Goal: Transaction & Acquisition: Obtain resource

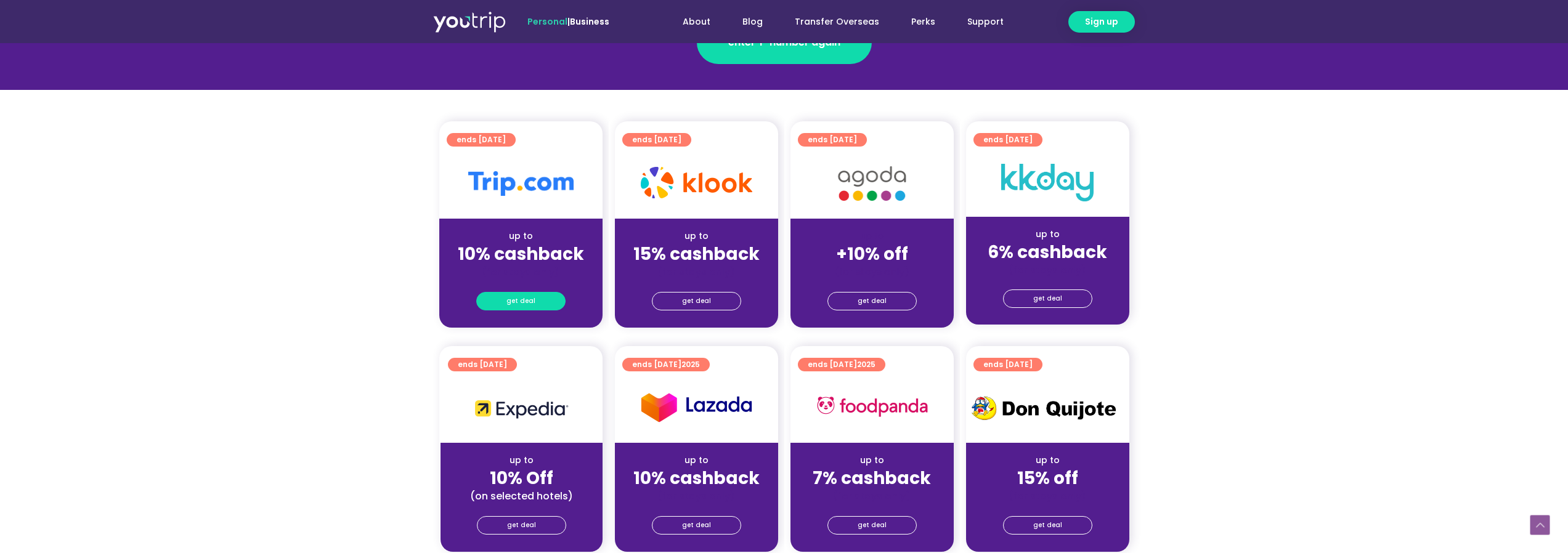
click at [544, 302] on link "get deal" at bounding box center [520, 300] width 89 height 19
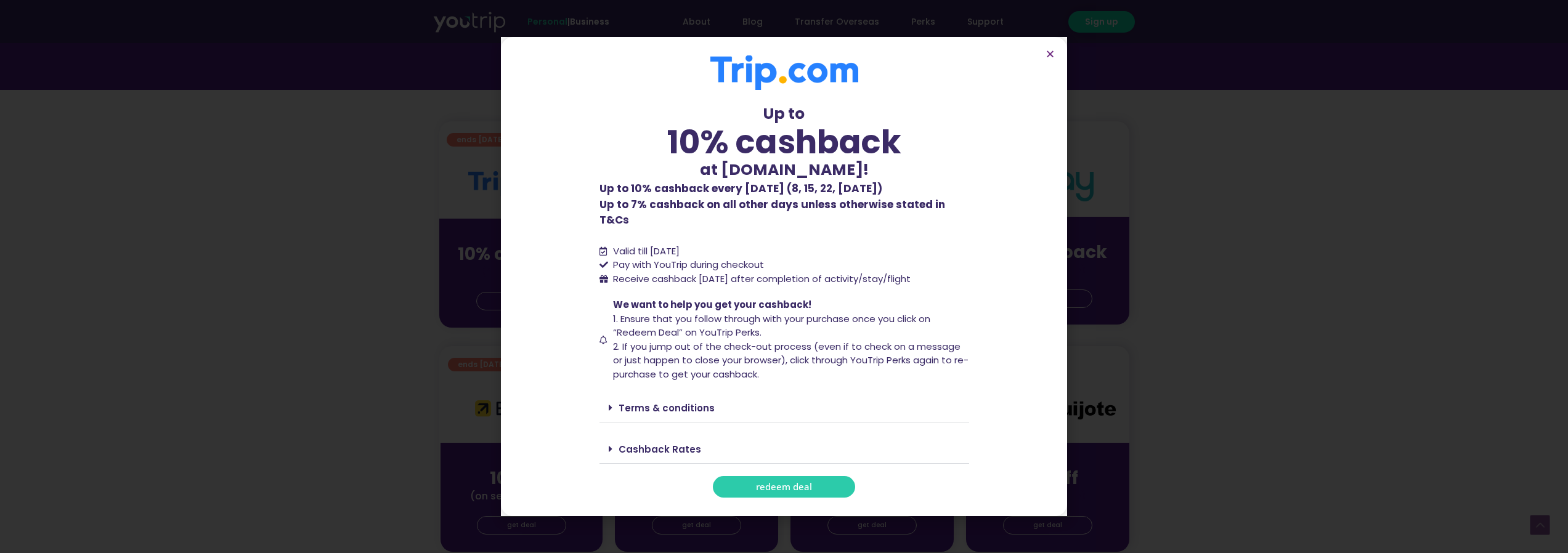
click at [829, 483] on link "redeem deal" at bounding box center [784, 486] width 142 height 22
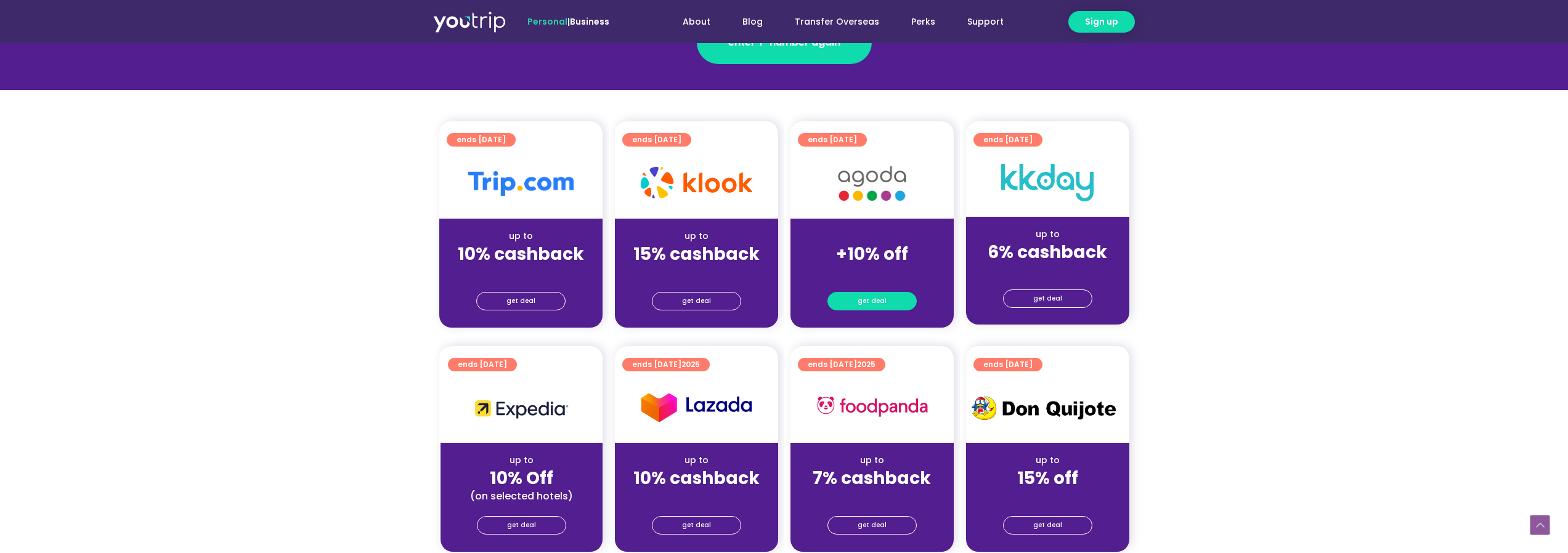
click at [854, 302] on link "get deal" at bounding box center [872, 300] width 89 height 19
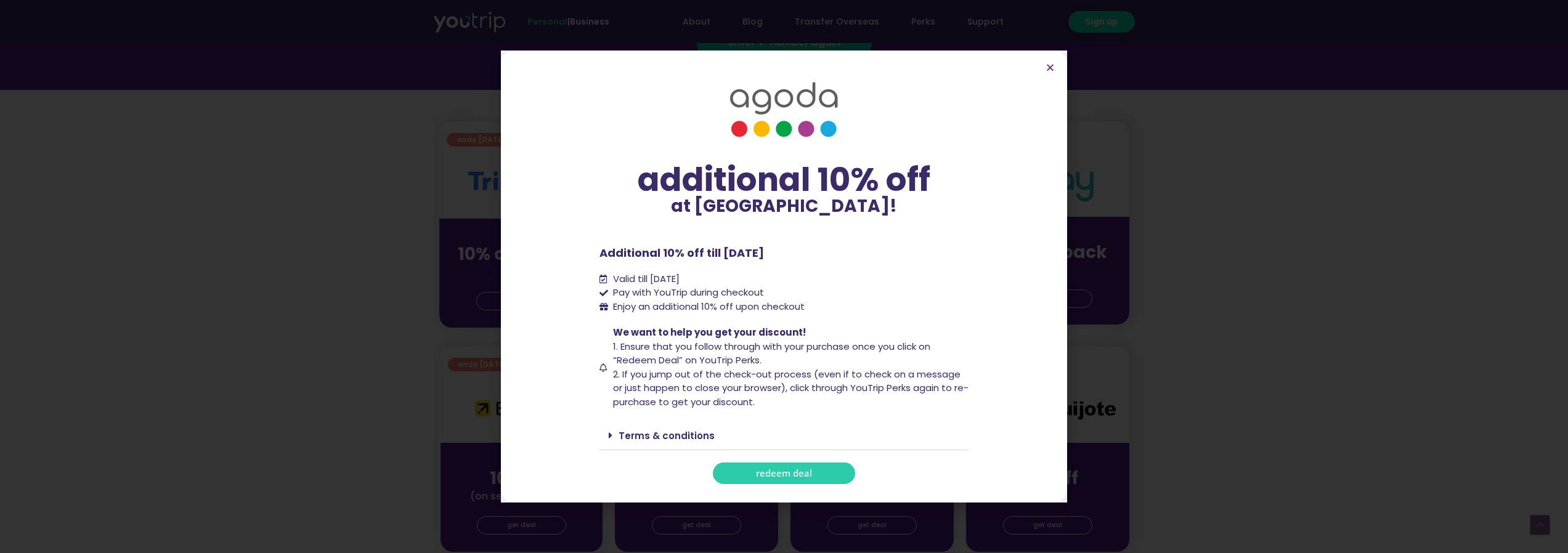
click at [756, 474] on span "redeem deal" at bounding box center [784, 473] width 56 height 9
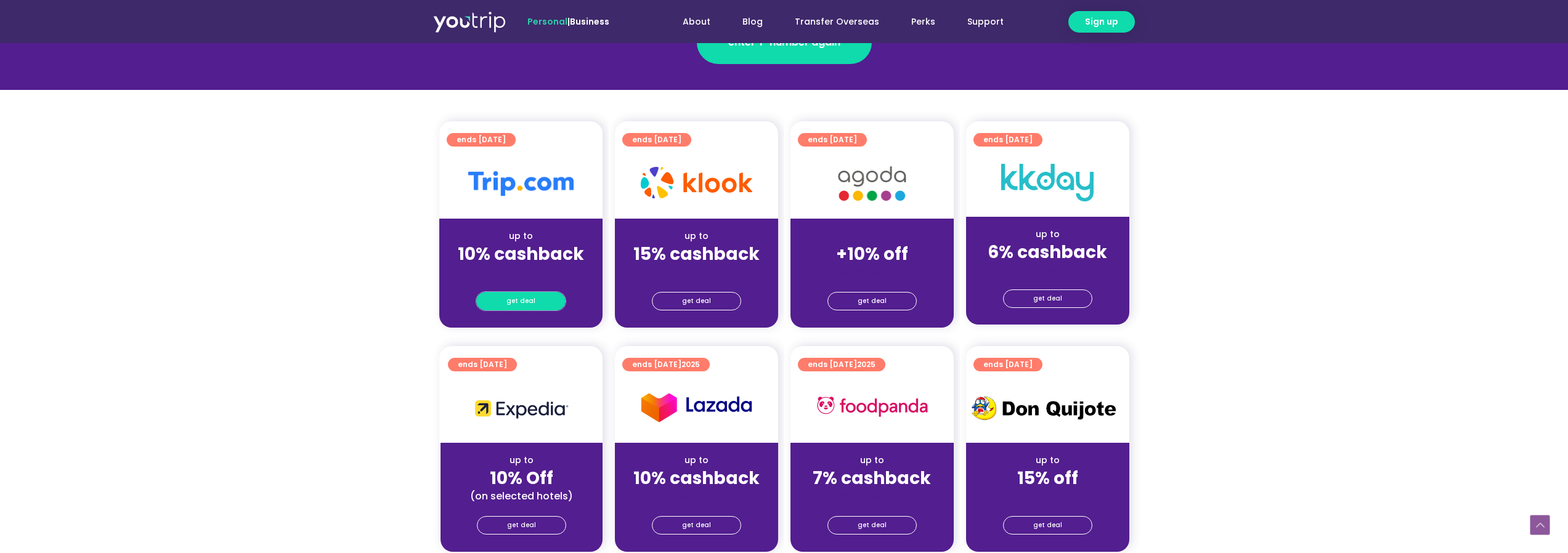
click at [515, 303] on span "get deal" at bounding box center [521, 301] width 29 height 18
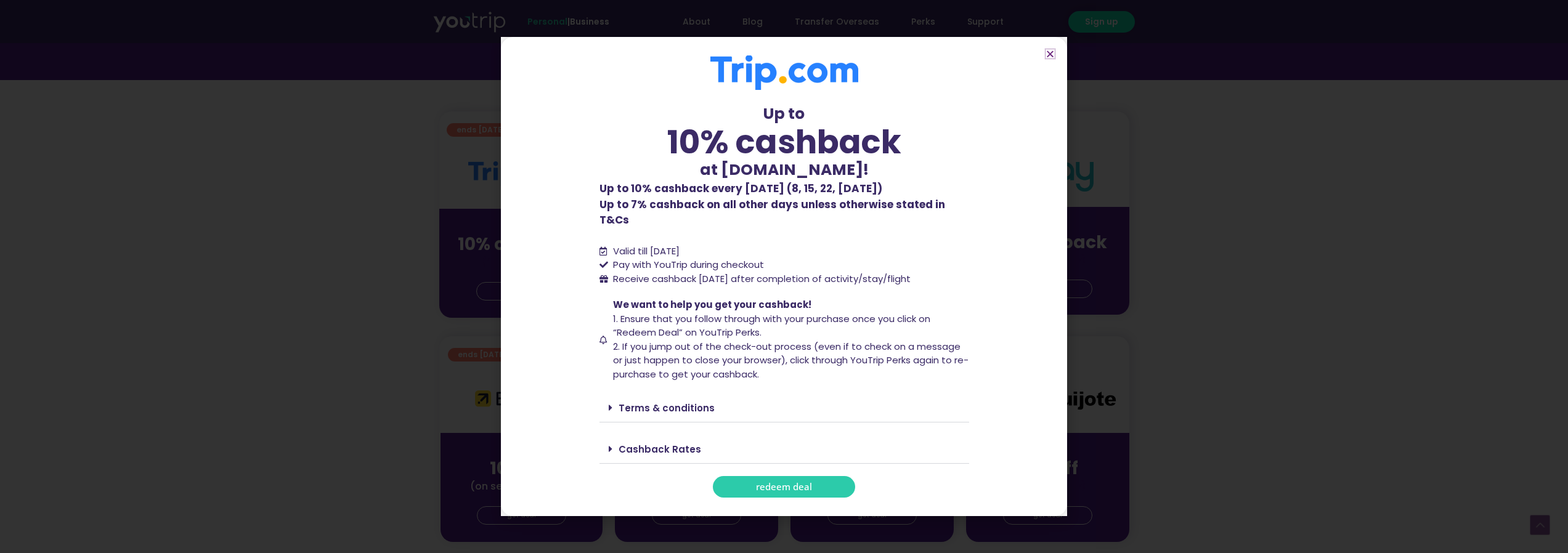
scroll to position [369, 0]
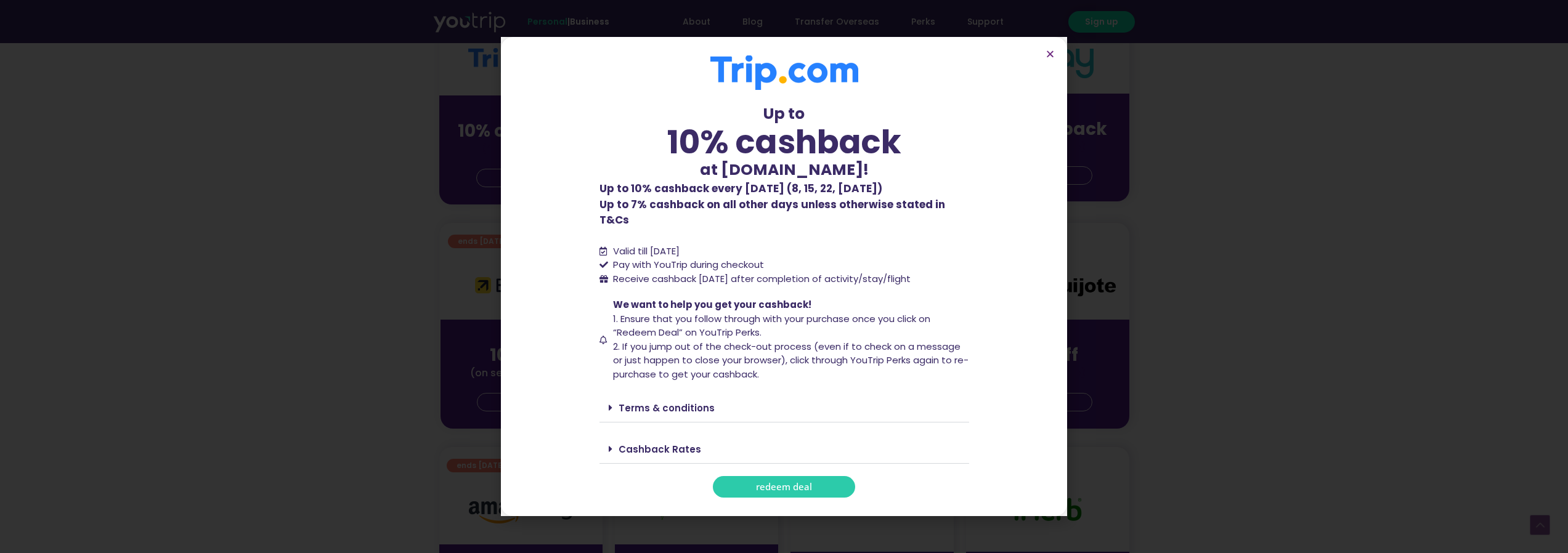
click at [615, 443] on span at bounding box center [613, 448] width 10 height 10
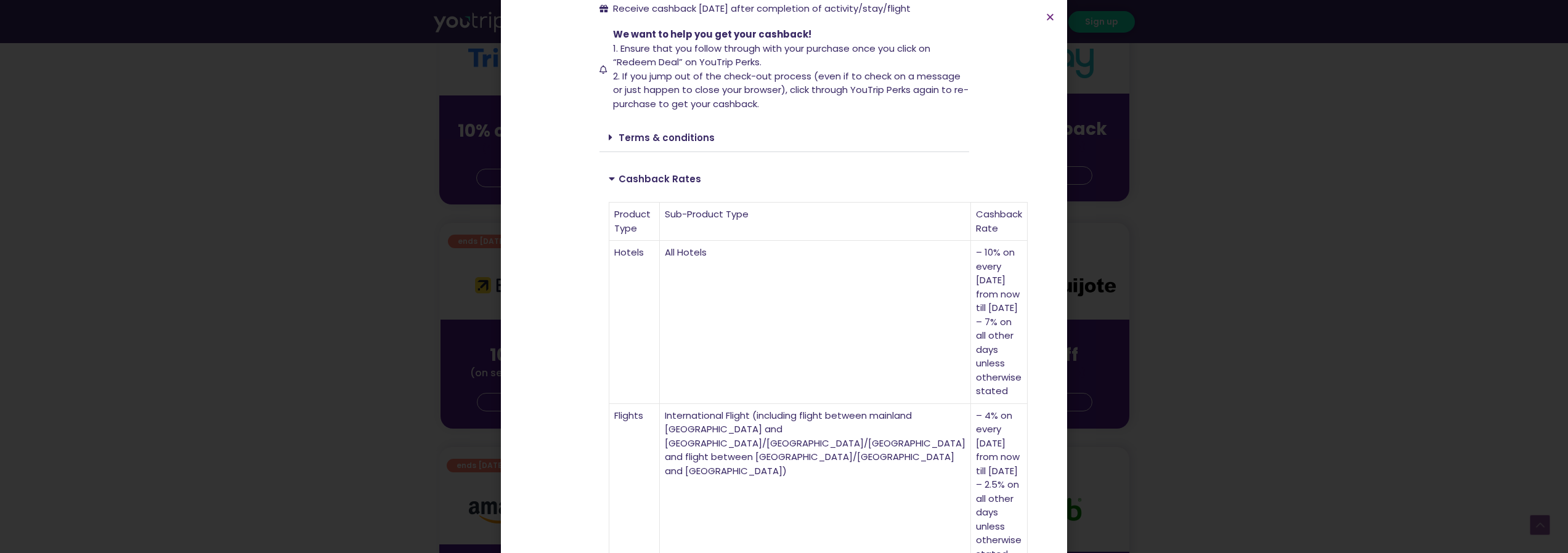
scroll to position [367, 0]
